Goal: Task Accomplishment & Management: Manage account settings

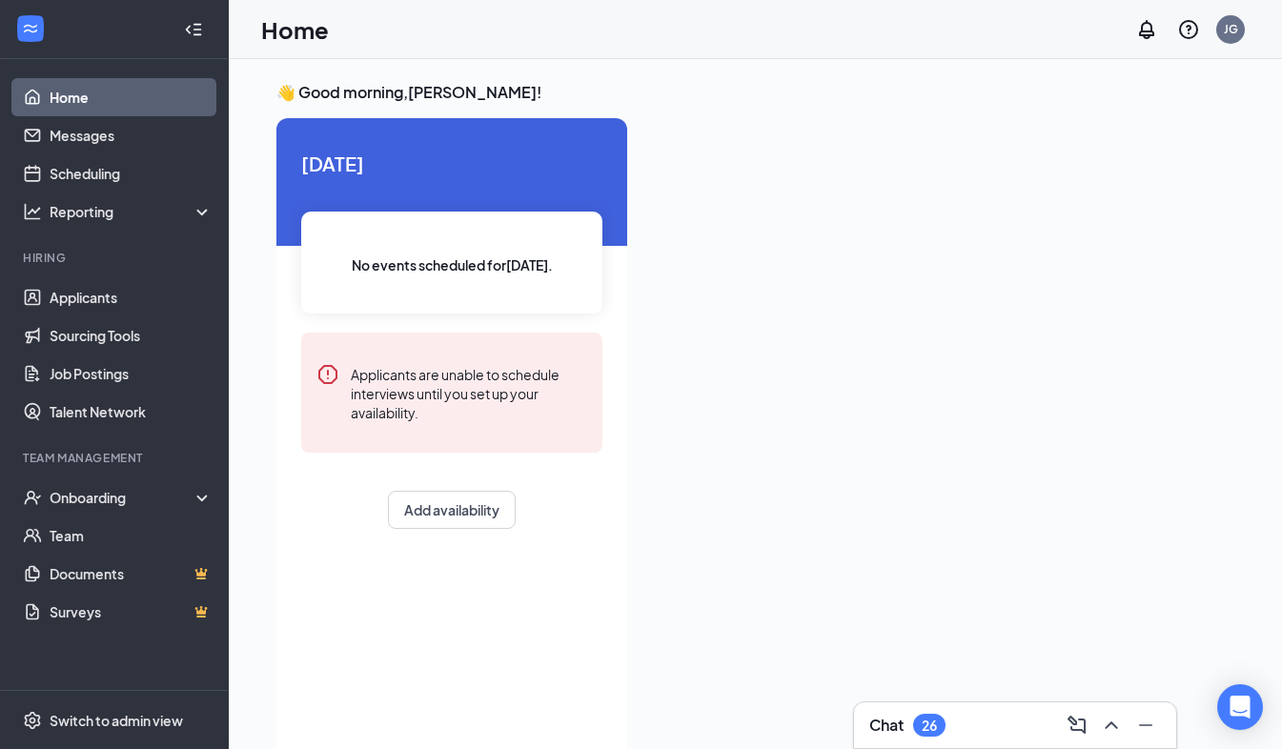
click at [922, 722] on div "26" at bounding box center [929, 726] width 15 height 16
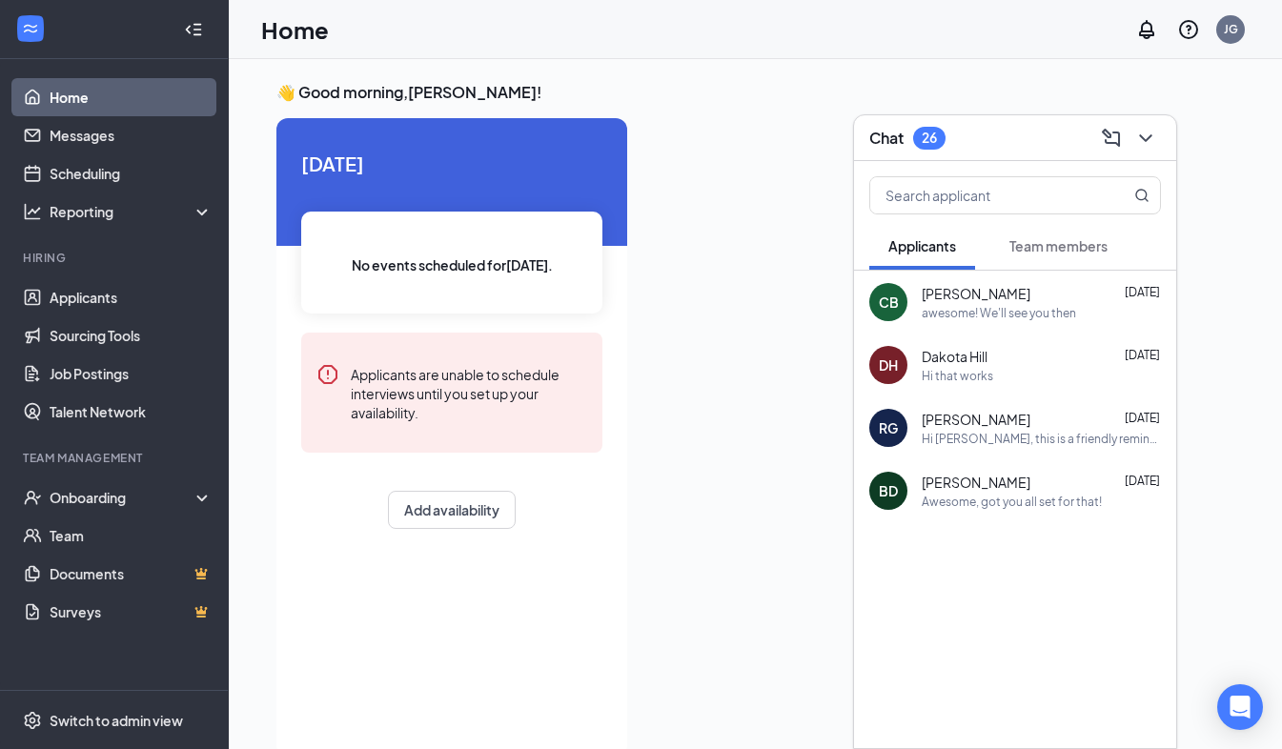
click at [1081, 232] on button "Team members" at bounding box center [1058, 246] width 136 height 48
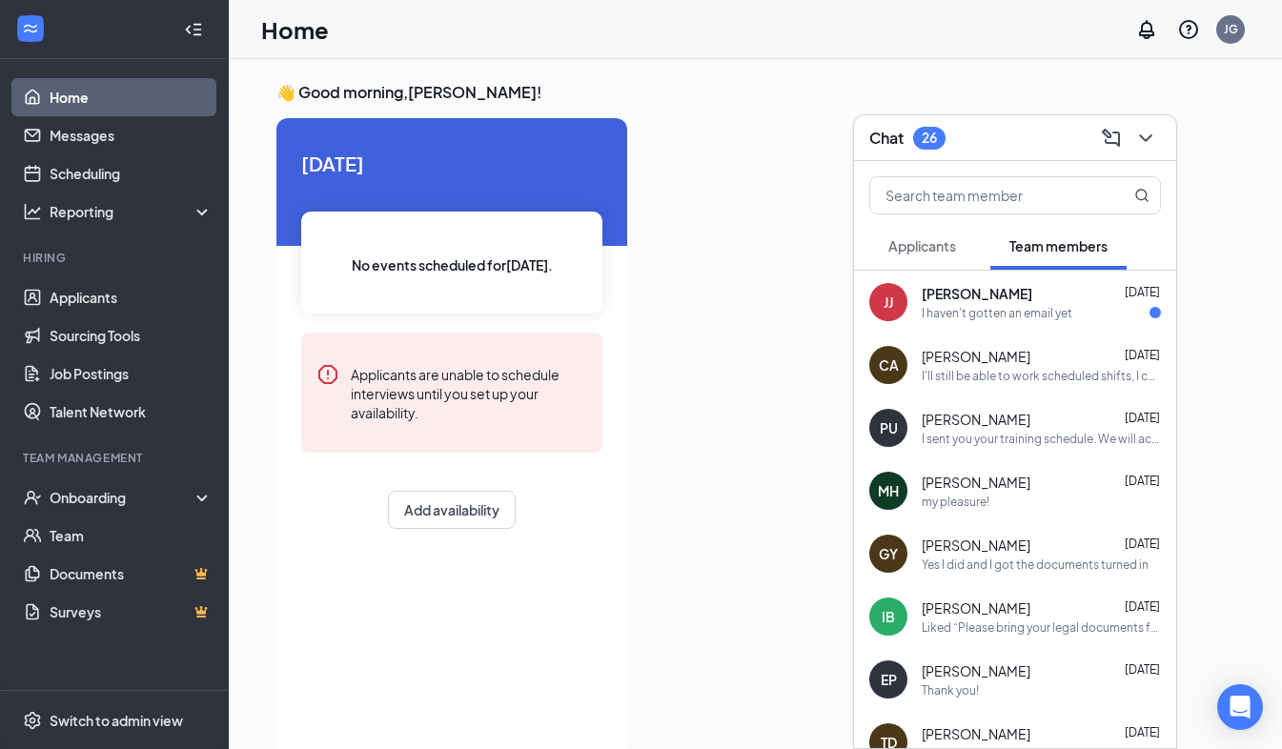
click at [932, 233] on button "Applicants" at bounding box center [922, 246] width 106 height 48
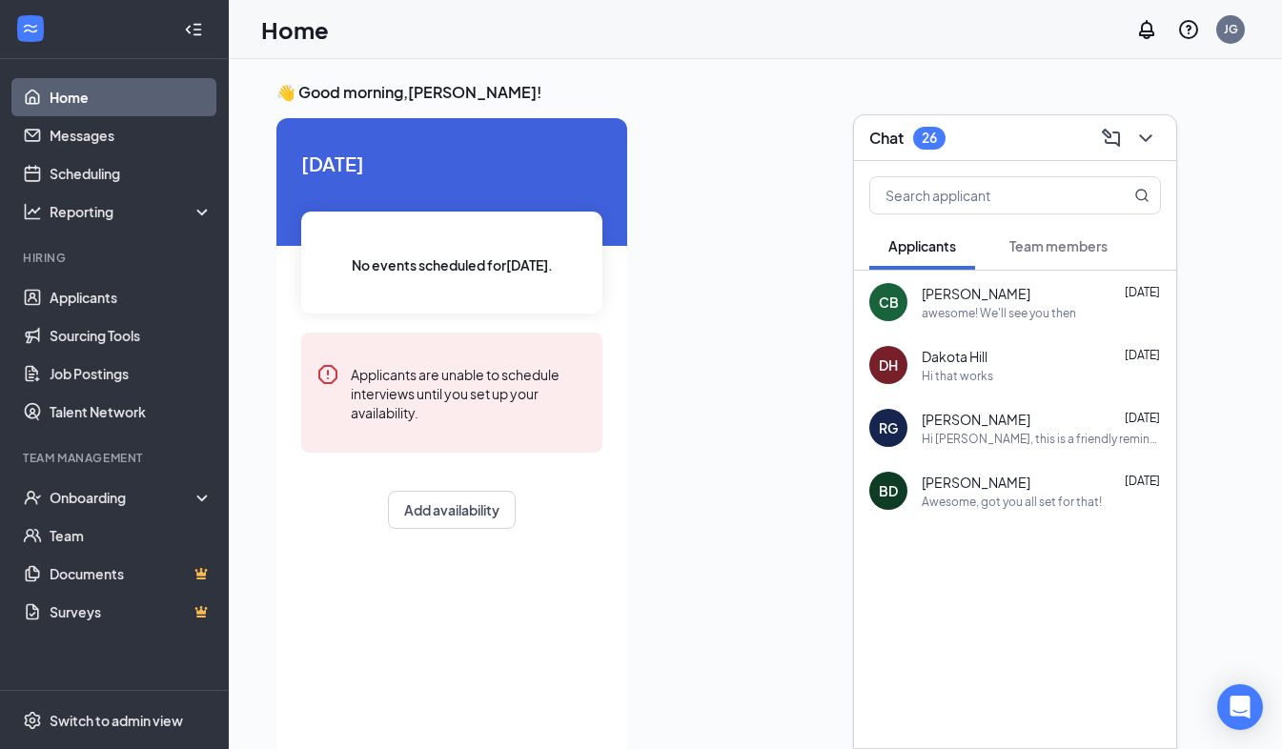
click at [1009, 243] on button "Team members" at bounding box center [1058, 246] width 136 height 48
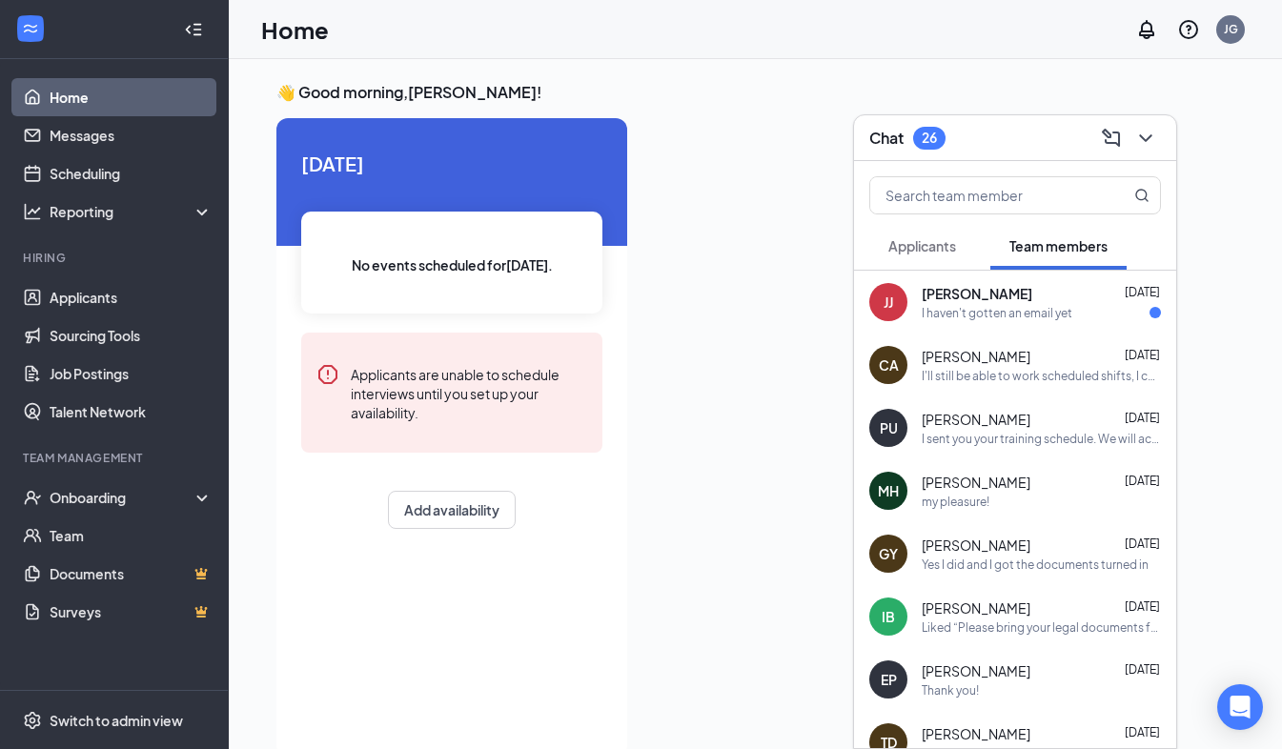
click at [983, 312] on div "I haven't gotten an email yet" at bounding box center [997, 313] width 151 height 16
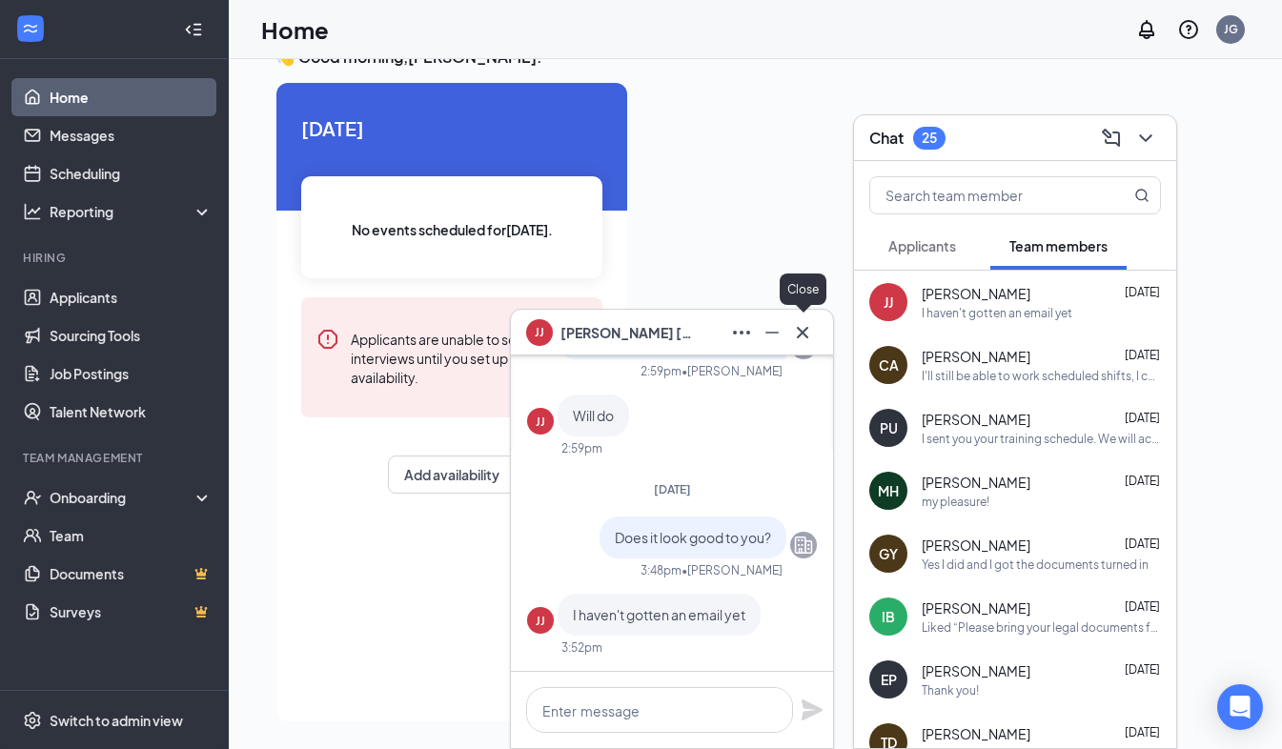
click at [795, 326] on icon "Cross" at bounding box center [802, 332] width 23 height 23
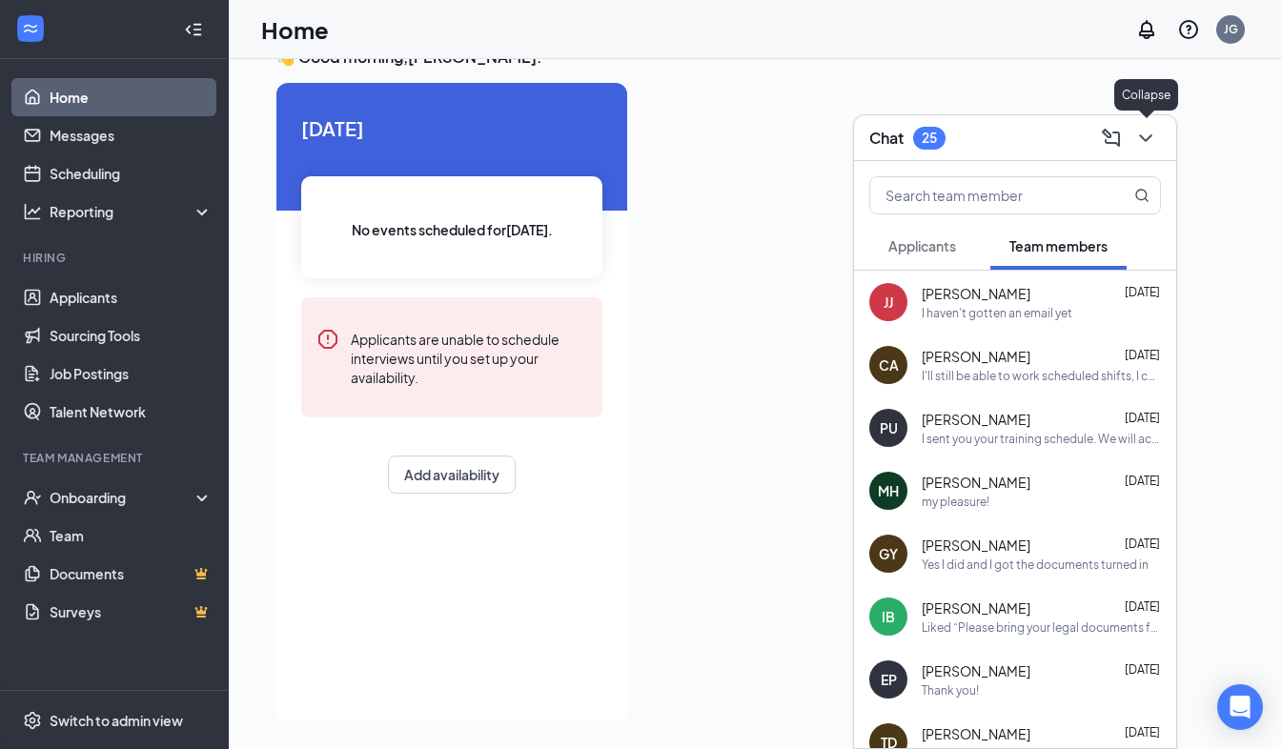
click at [1131, 142] on button at bounding box center [1145, 138] width 30 height 30
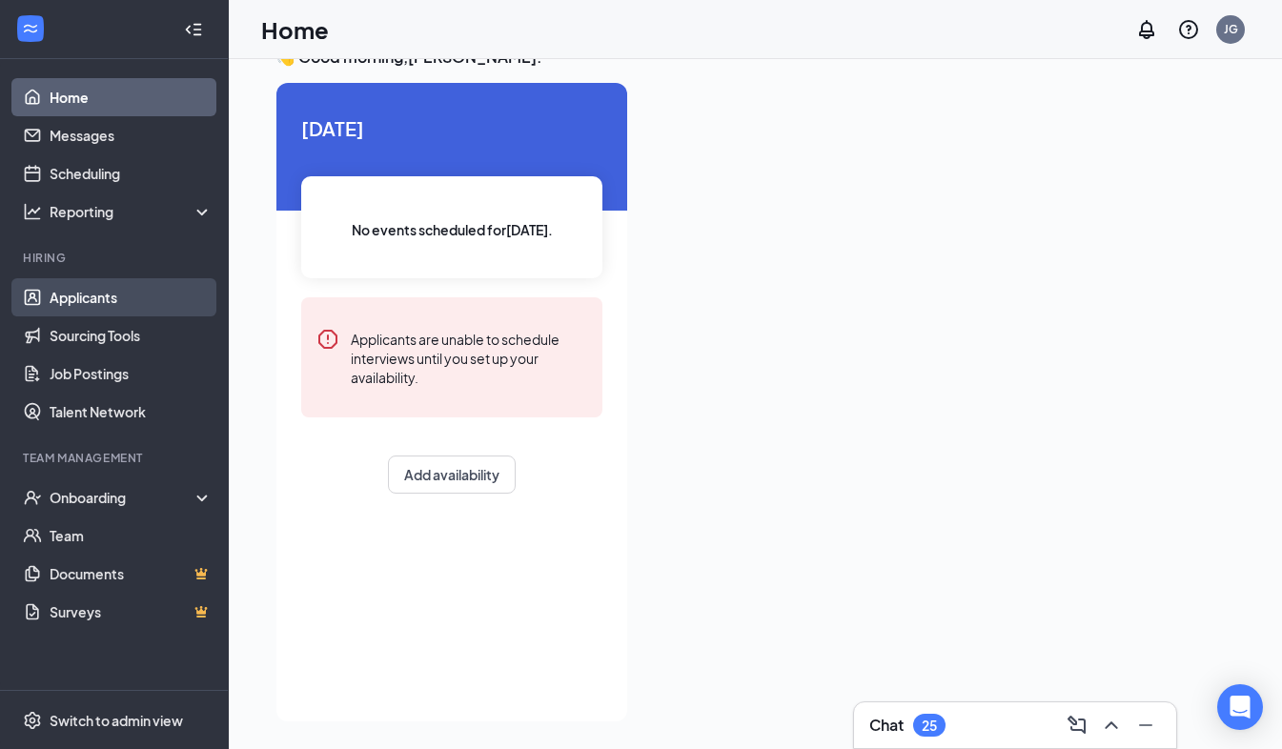
click at [97, 283] on link "Applicants" at bounding box center [131, 297] width 163 height 38
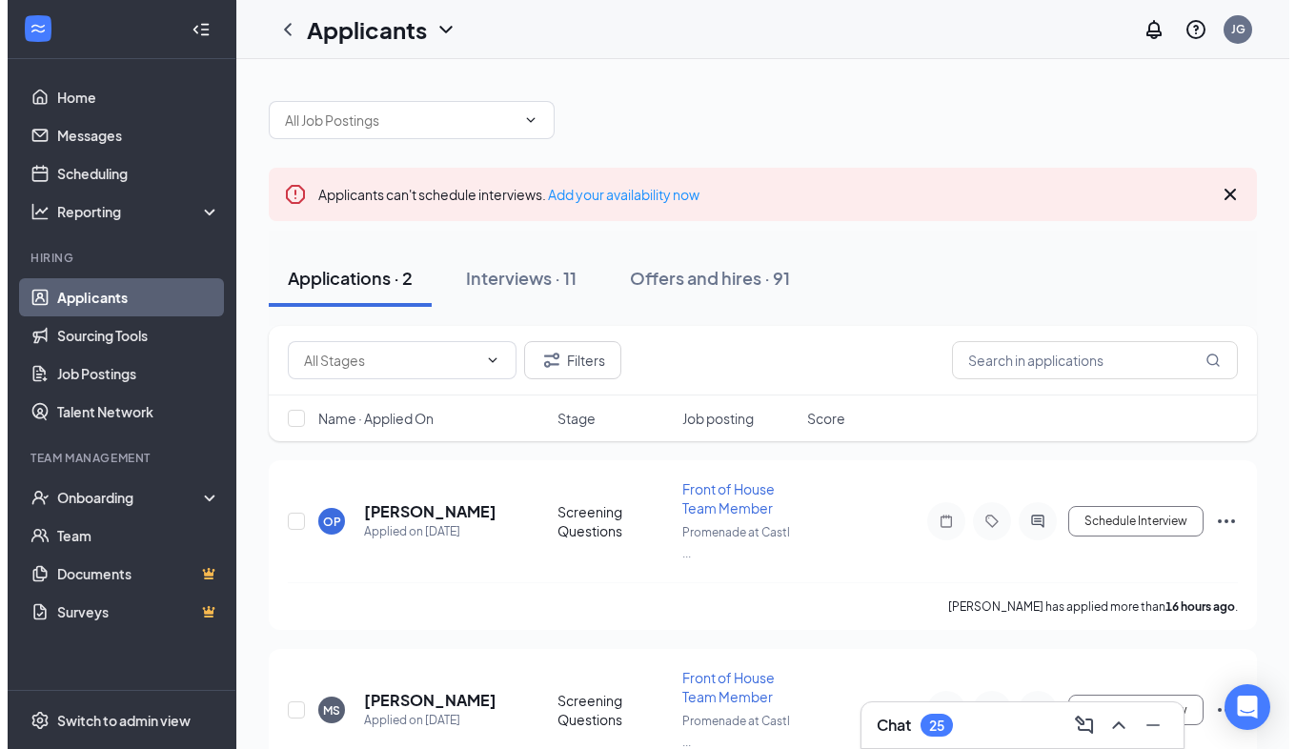
scroll to position [87, 0]
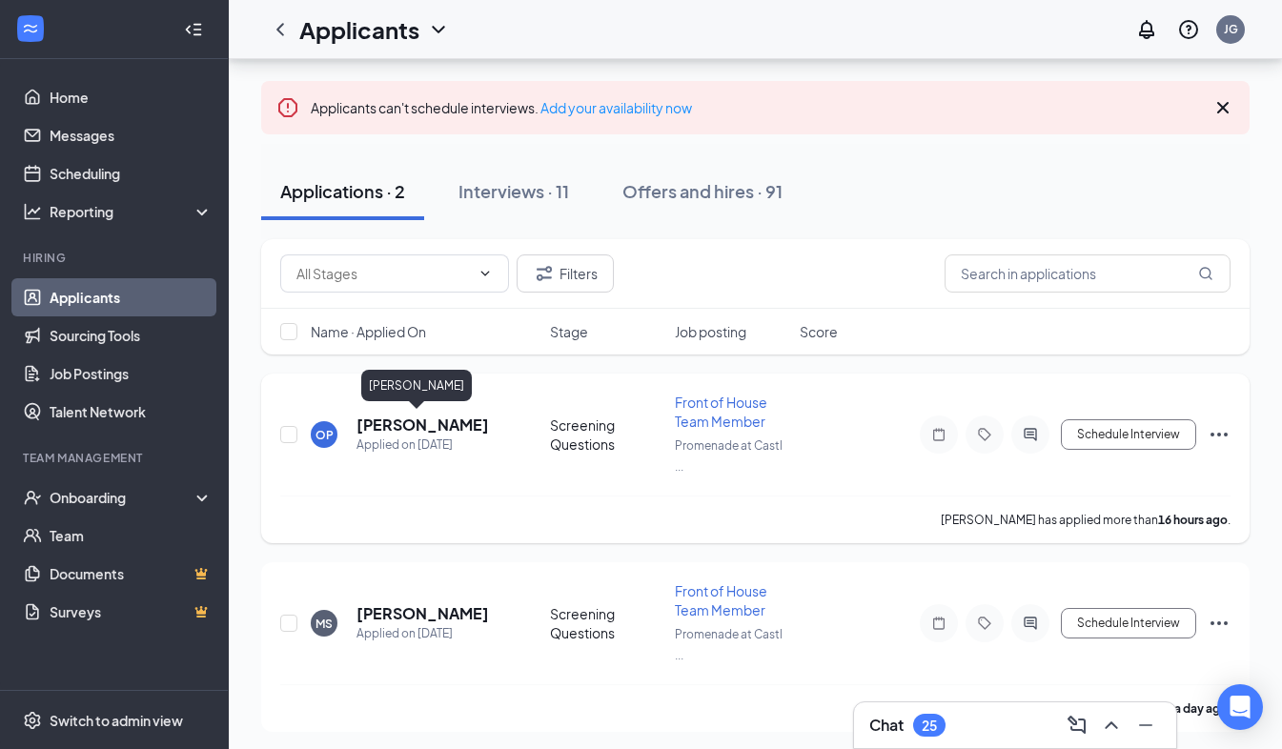
click at [401, 419] on h5 "[PERSON_NAME]" at bounding box center [422, 425] width 132 height 21
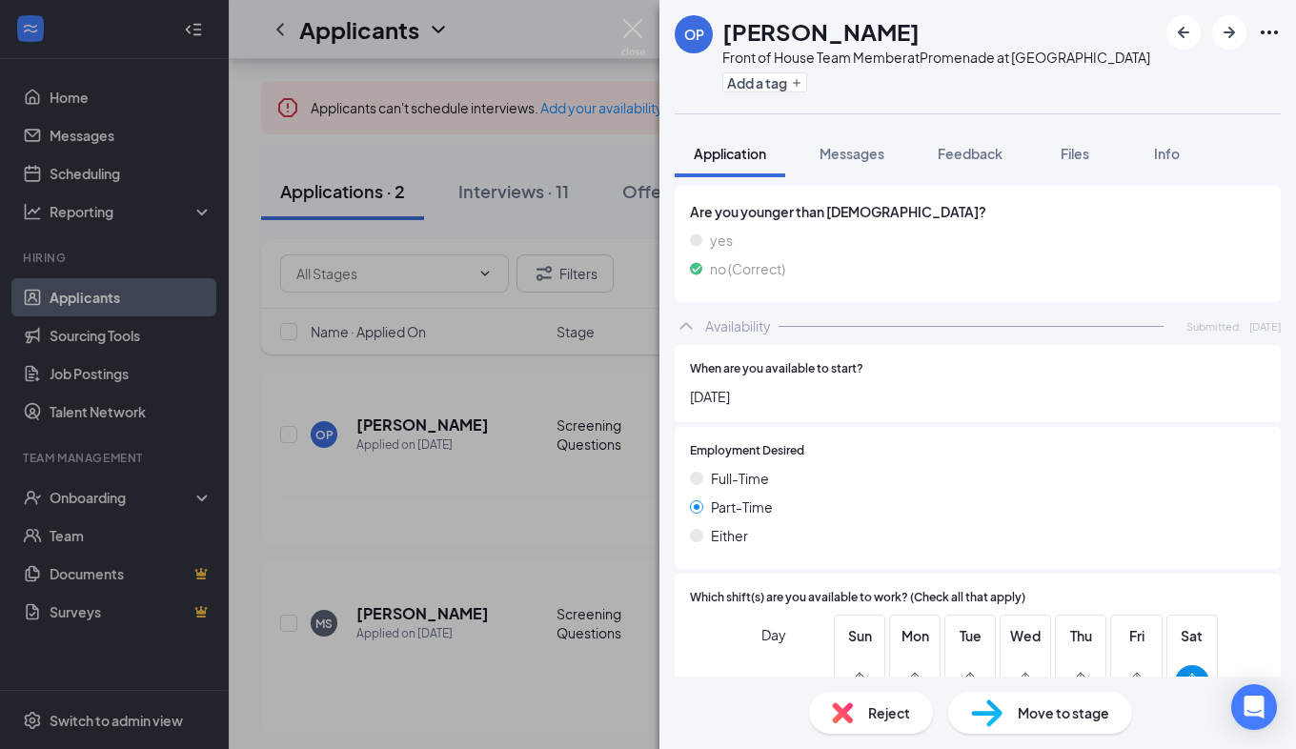
scroll to position [819, 0]
click at [697, 315] on icon "ChevronUp" at bounding box center [686, 326] width 23 height 23
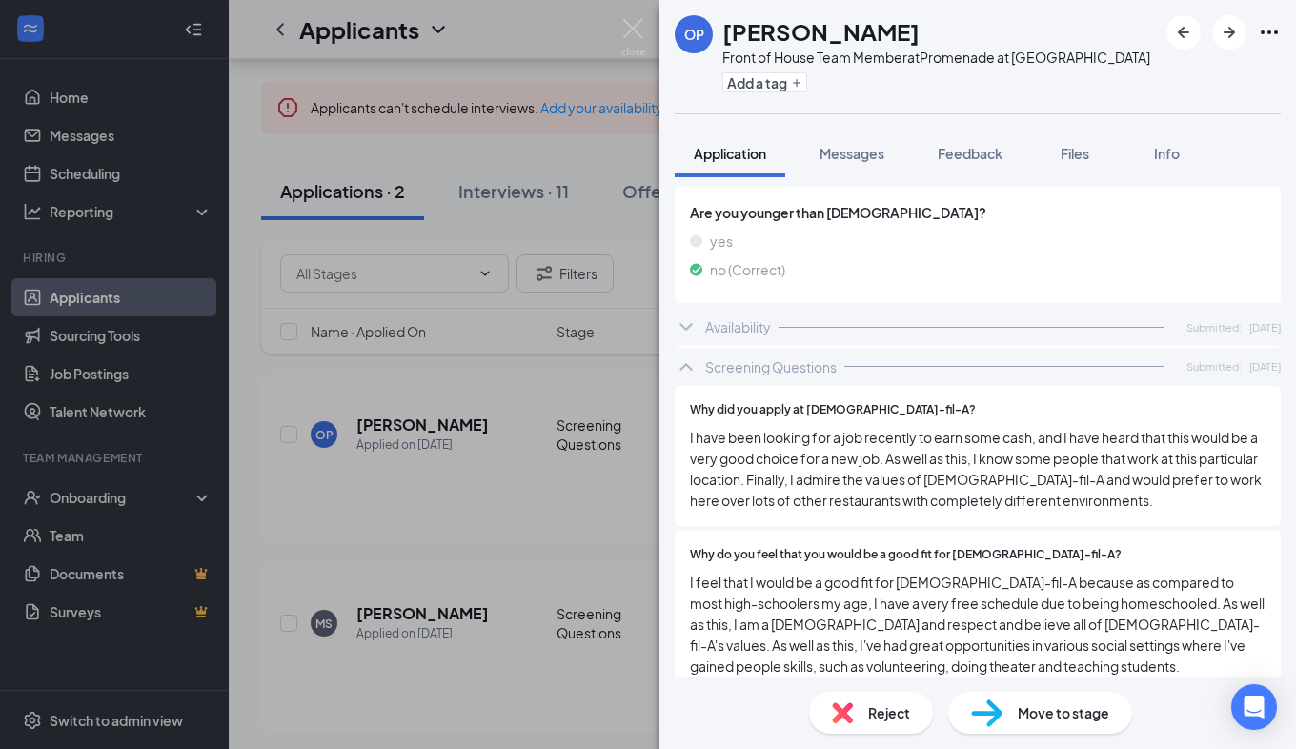
click at [697, 315] on icon "ChevronDown" at bounding box center [686, 326] width 23 height 23
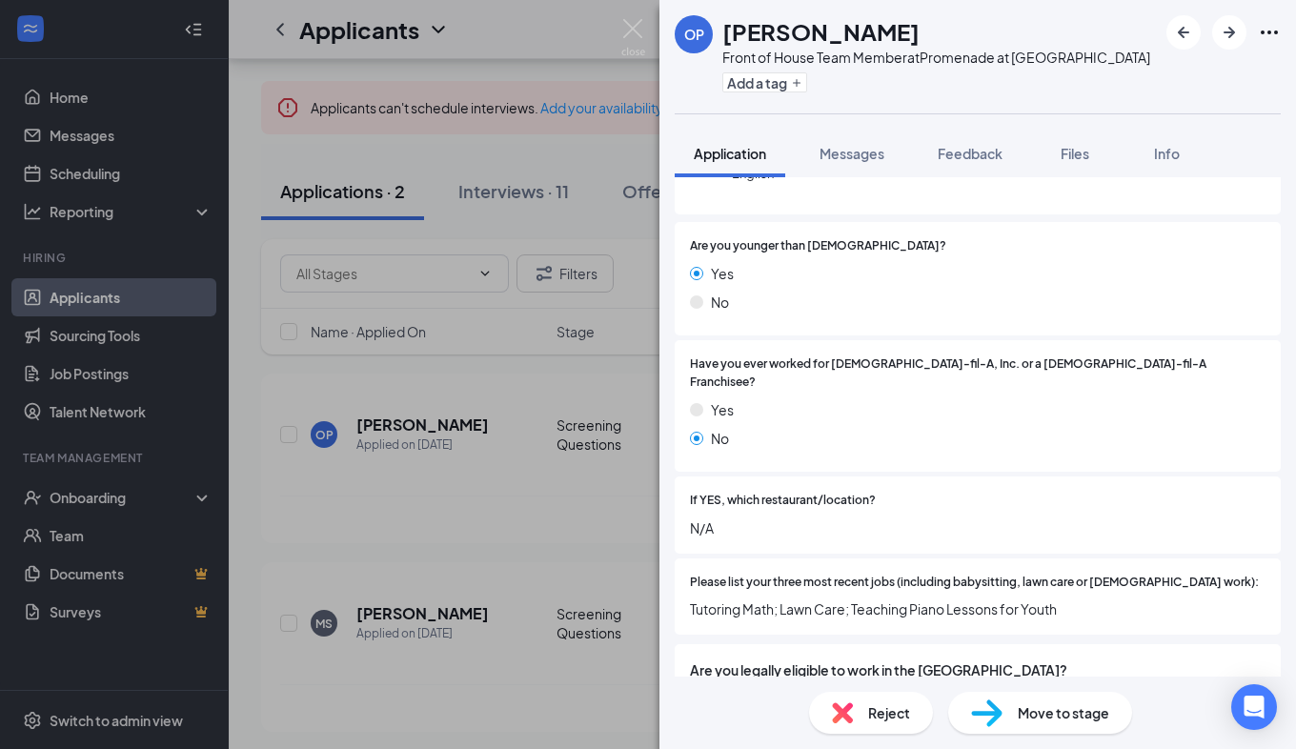
scroll to position [0, 0]
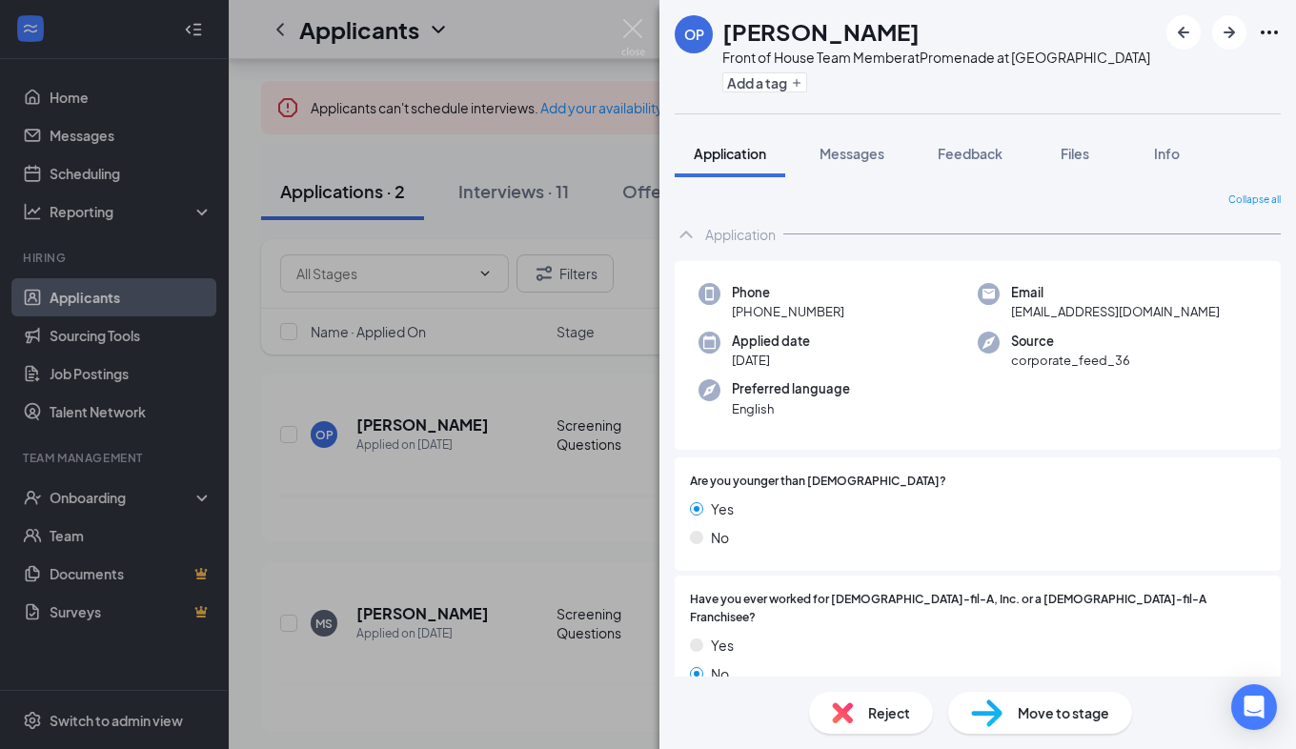
click at [1068, 712] on span "Move to stage" at bounding box center [1063, 712] width 91 height 21
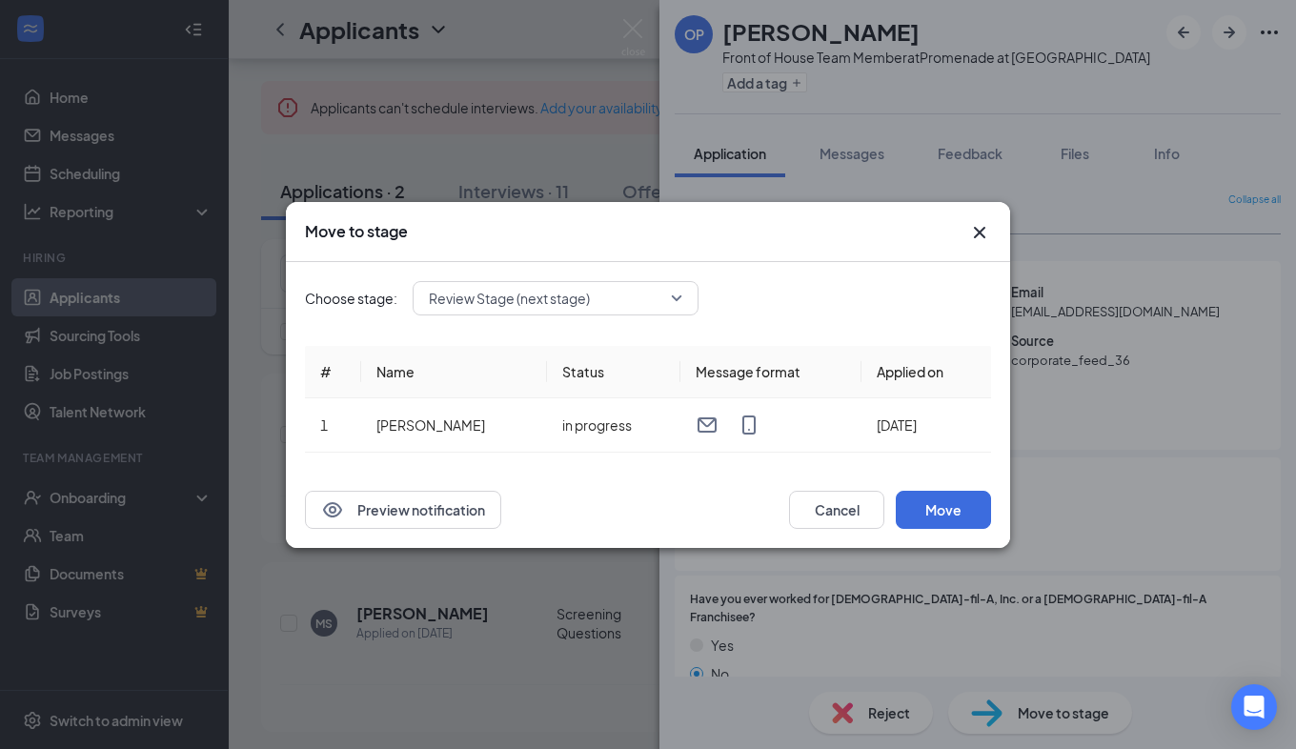
click at [513, 298] on span "Review Stage (next stage)" at bounding box center [509, 298] width 161 height 29
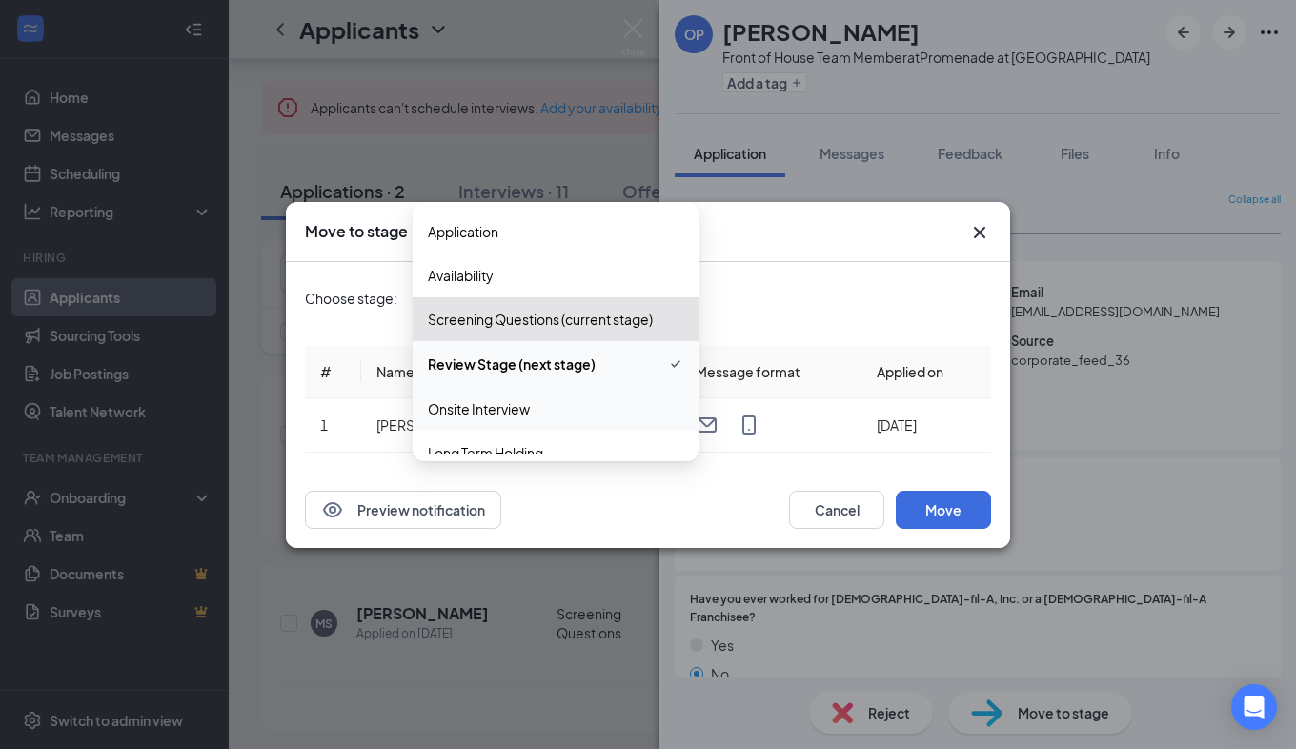
click at [480, 398] on span "Onsite Interview" at bounding box center [479, 408] width 102 height 21
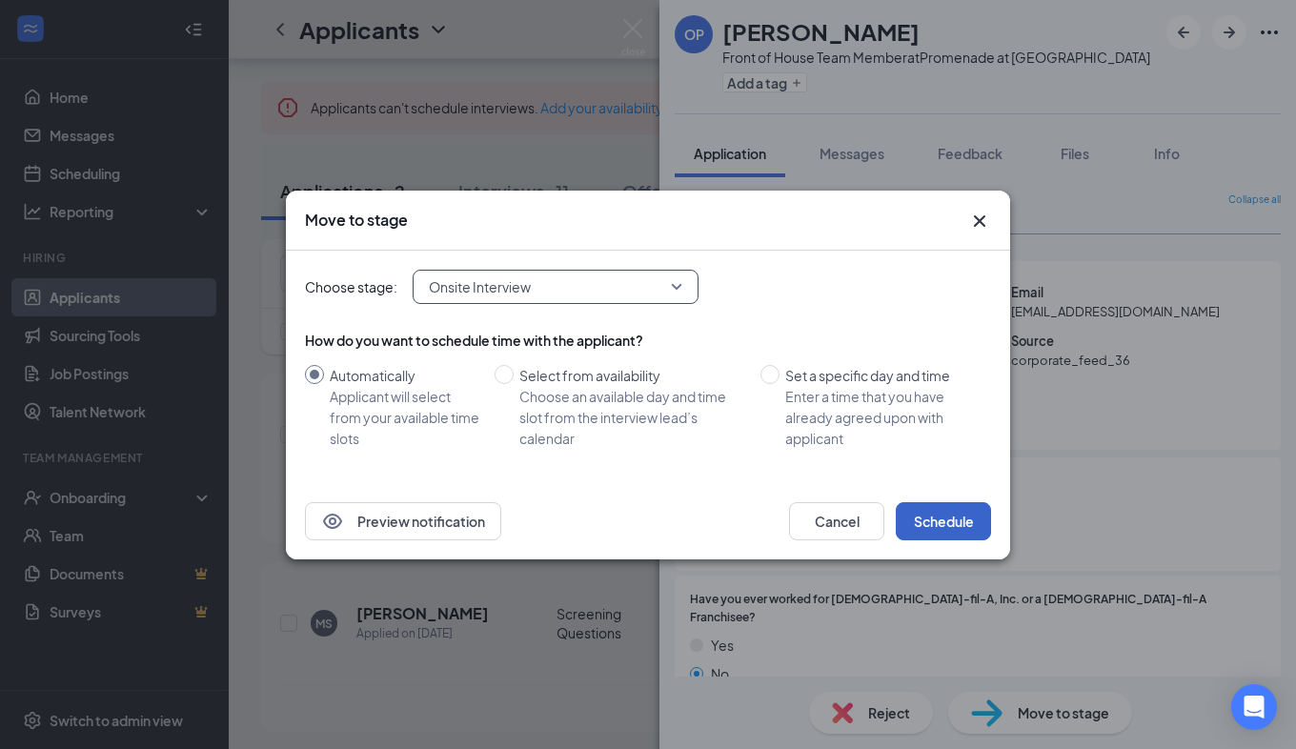
click at [961, 527] on button "Schedule" at bounding box center [943, 521] width 95 height 38
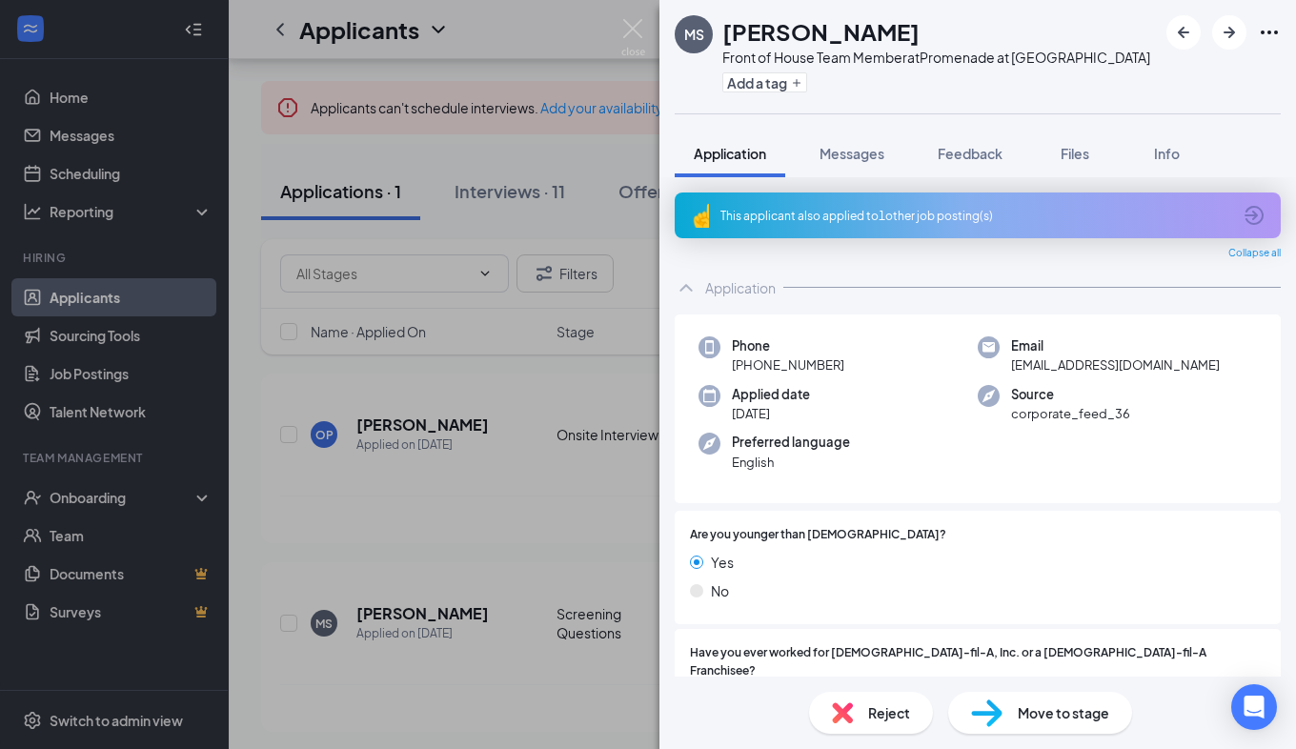
click at [993, 707] on img at bounding box center [986, 713] width 31 height 28
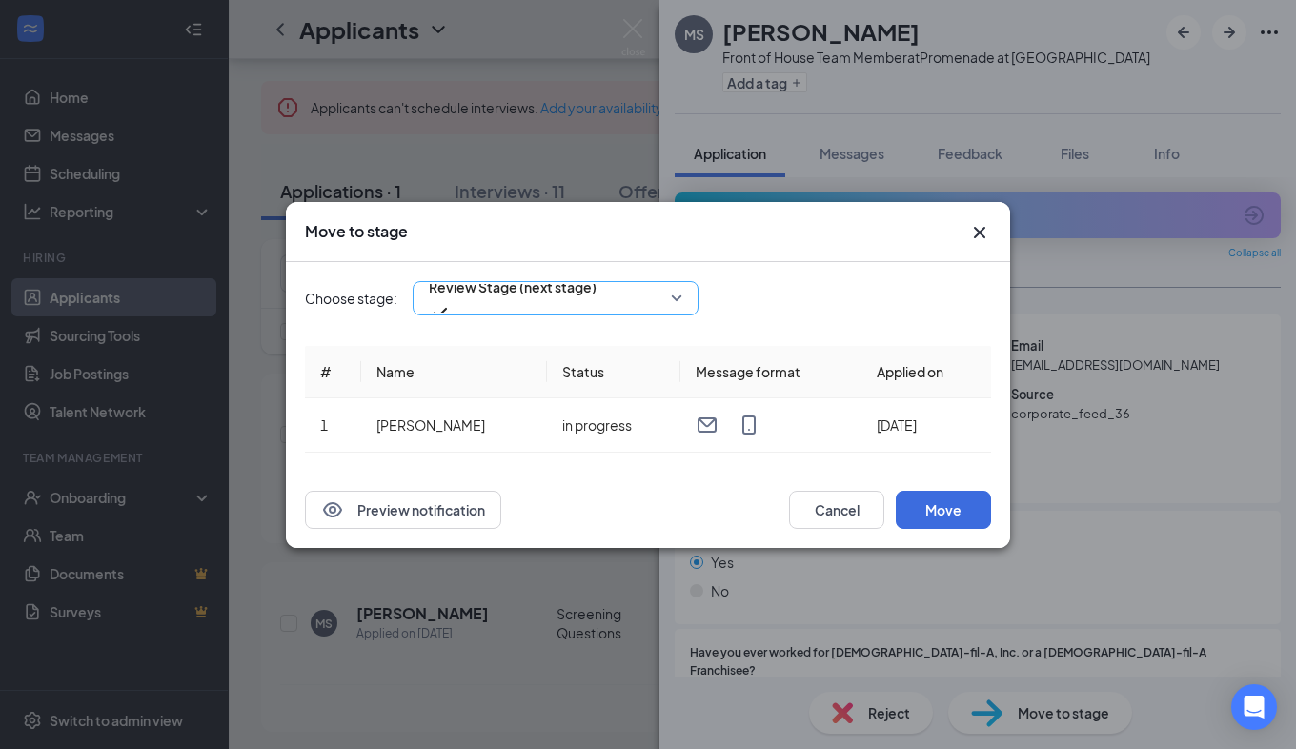
click at [597, 301] on span "Review Stage (next stage)" at bounding box center [513, 298] width 168 height 51
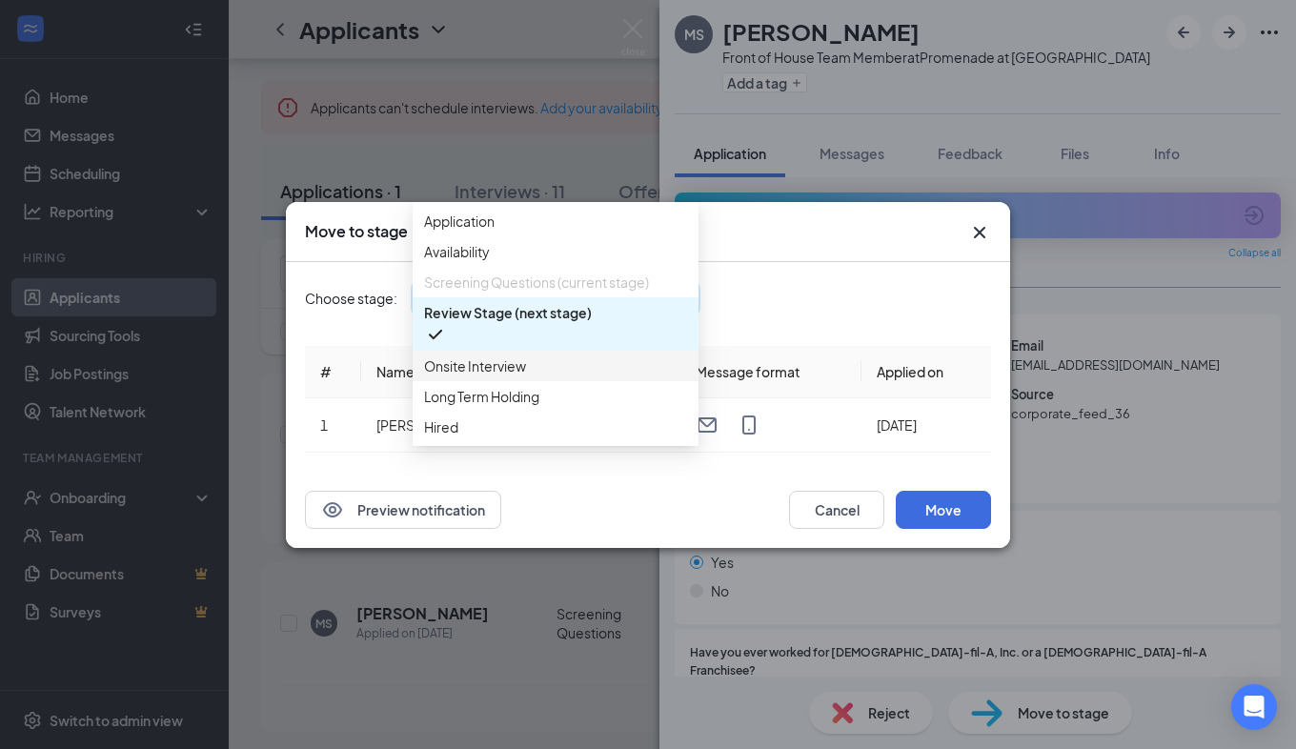
click at [488, 376] on span "Onsite Interview" at bounding box center [475, 365] width 102 height 21
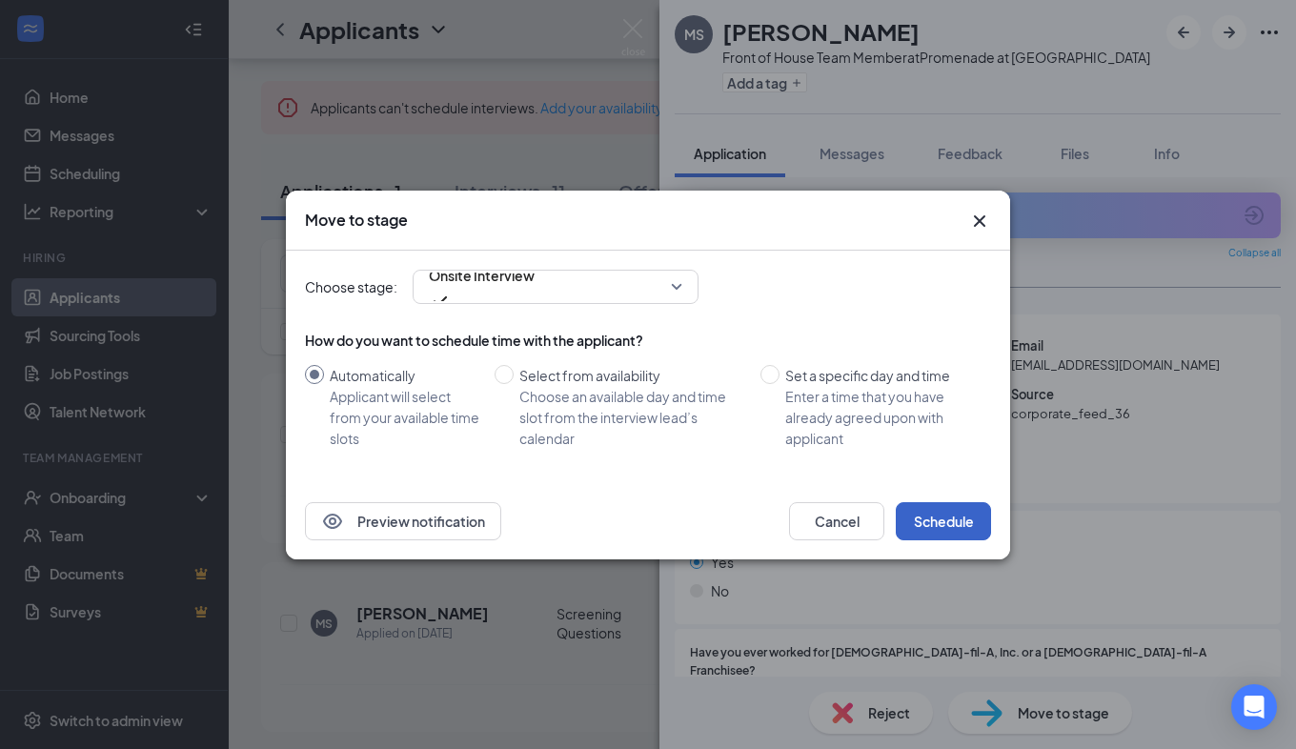
click at [942, 509] on button "Schedule" at bounding box center [943, 521] width 95 height 38
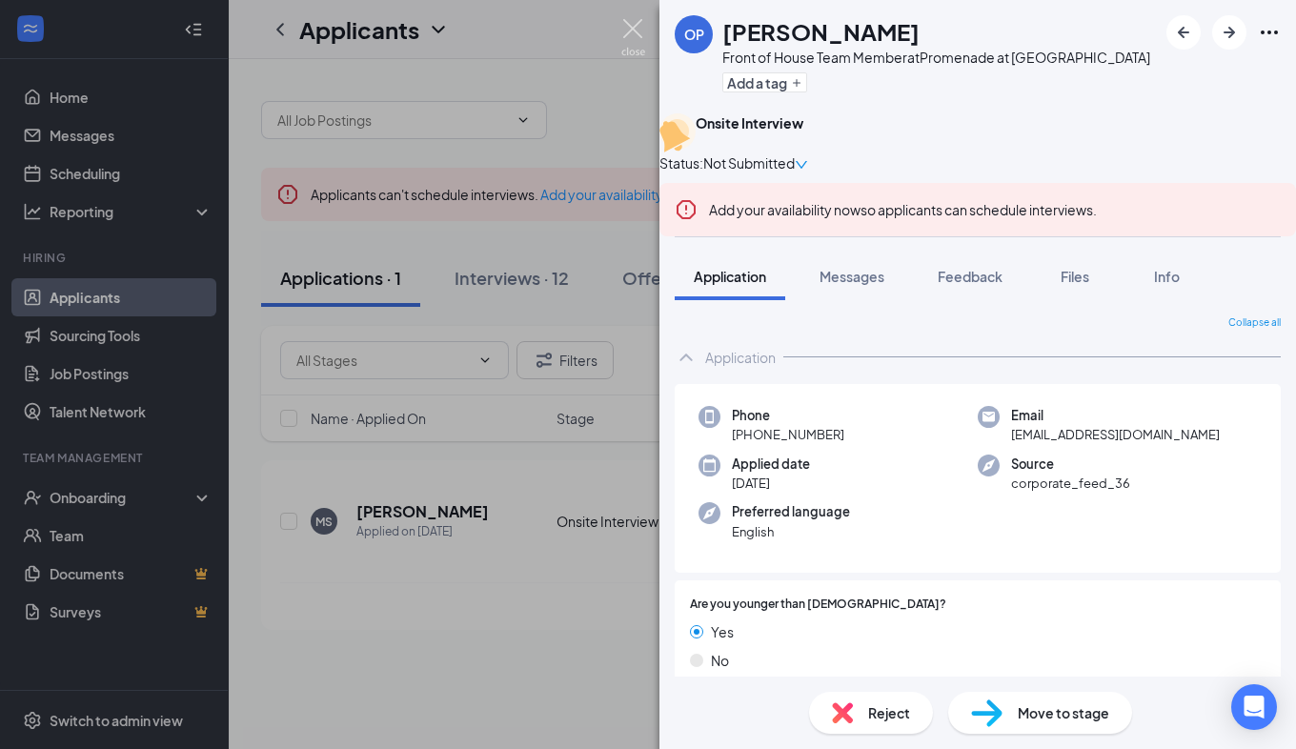
click at [630, 32] on img at bounding box center [633, 37] width 24 height 37
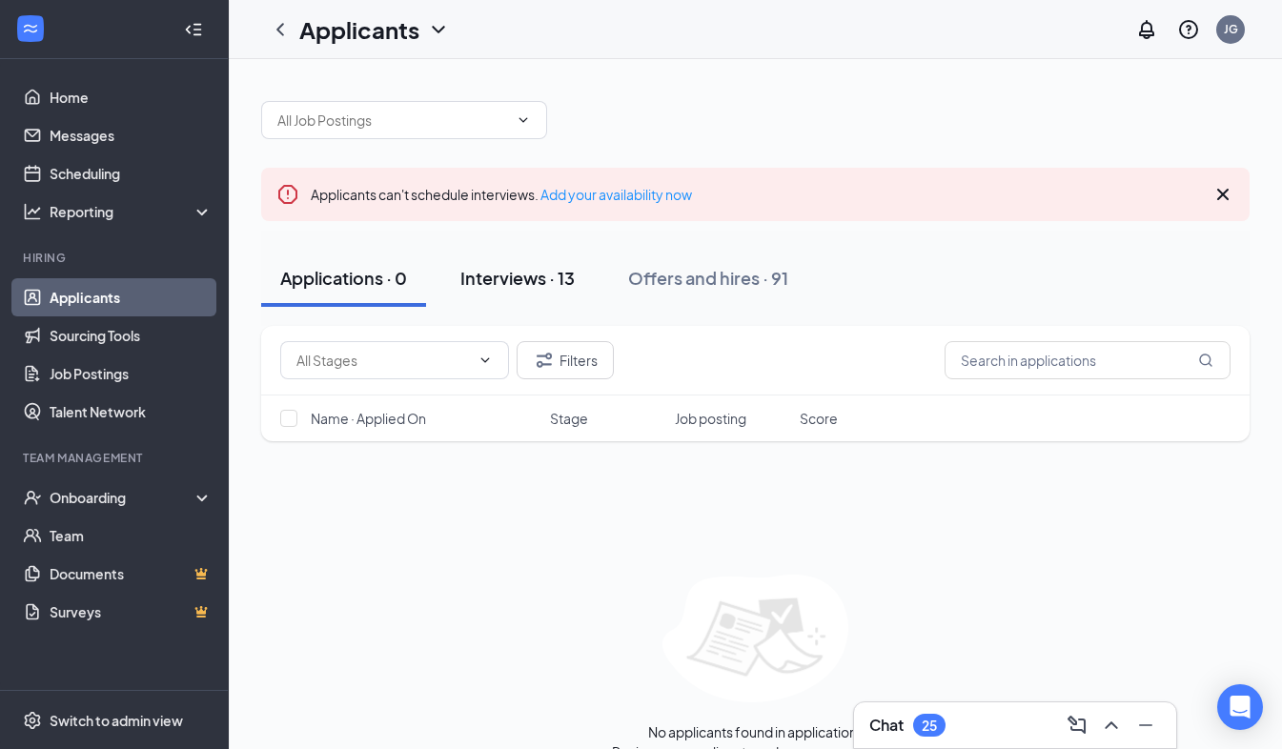
click at [550, 287] on div "Interviews · 13" at bounding box center [517, 278] width 114 height 24
